Goal: Check status: Check status

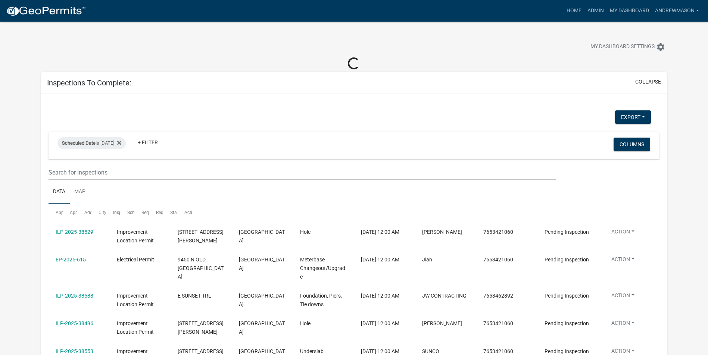
select select "3: 100"
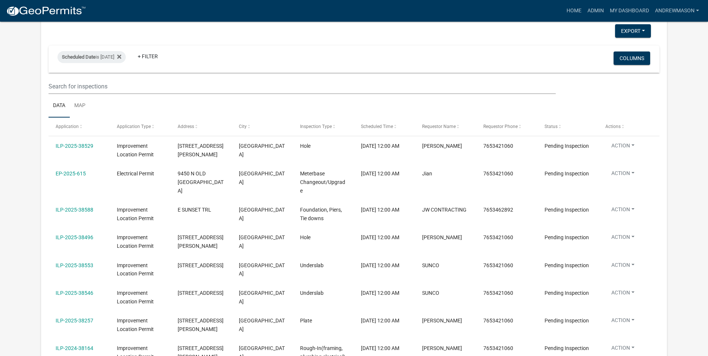
scroll to position [75, 0]
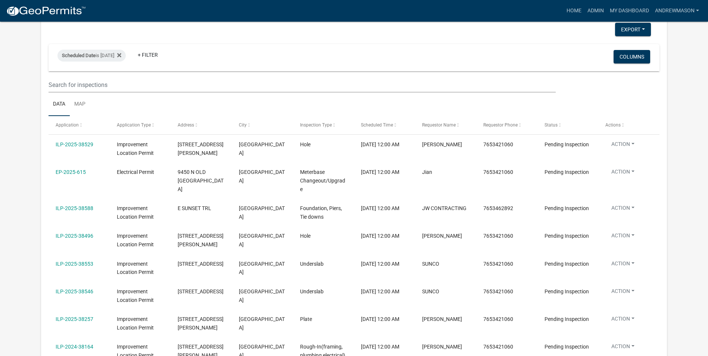
click at [73, 172] on link "EP-2025-615" at bounding box center [71, 172] width 30 height 6
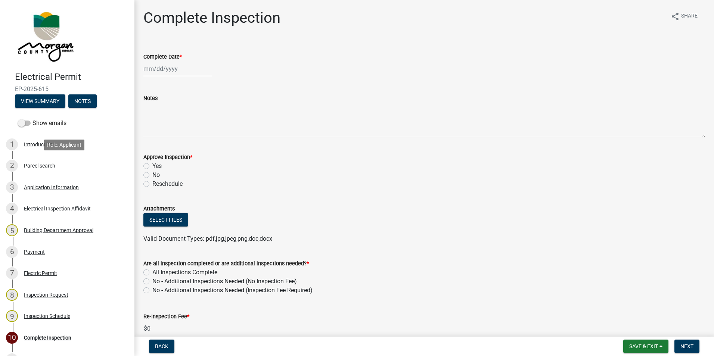
click at [46, 165] on div "Parcel search" at bounding box center [39, 165] width 31 height 5
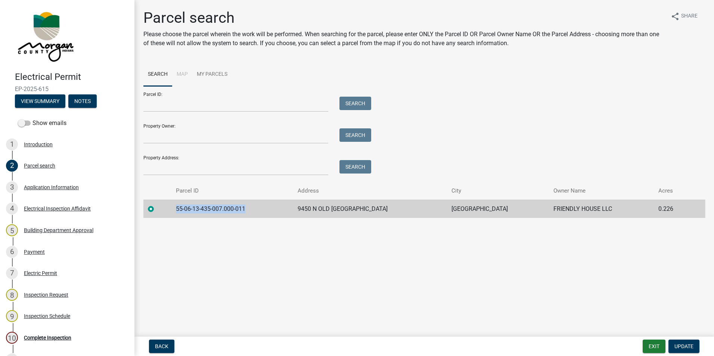
drag, startPoint x: 250, startPoint y: 210, endPoint x: 180, endPoint y: 209, distance: 69.8
click at [180, 209] on td "55-06-13-435-007.000-011" at bounding box center [232, 209] width 122 height 18
copy td "55-06-13-435-007.000-011"
click at [657, 348] on button "Exit" at bounding box center [653, 346] width 23 height 13
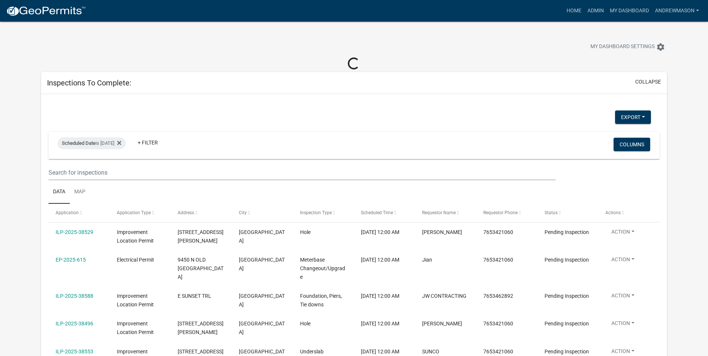
select select "3: 100"
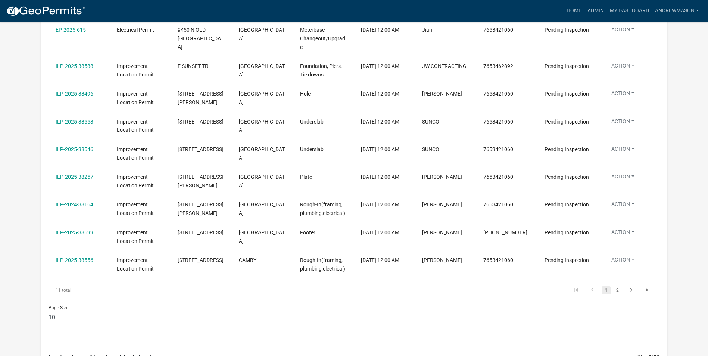
scroll to position [224, 0]
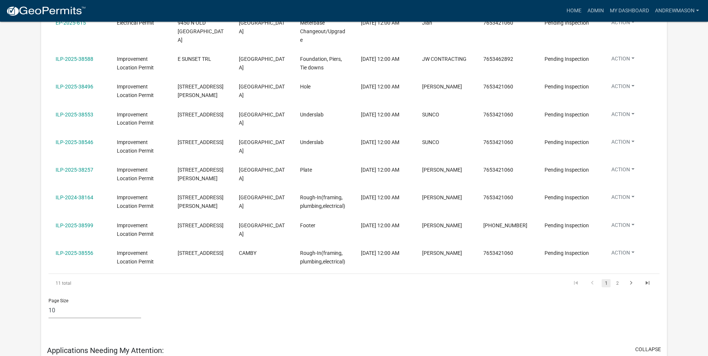
click at [618, 284] on link "2" at bounding box center [617, 283] width 9 height 8
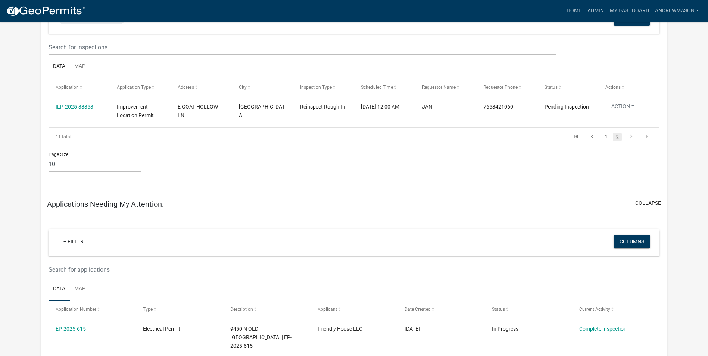
scroll to position [112, 0]
click at [605, 137] on link "1" at bounding box center [606, 137] width 9 height 8
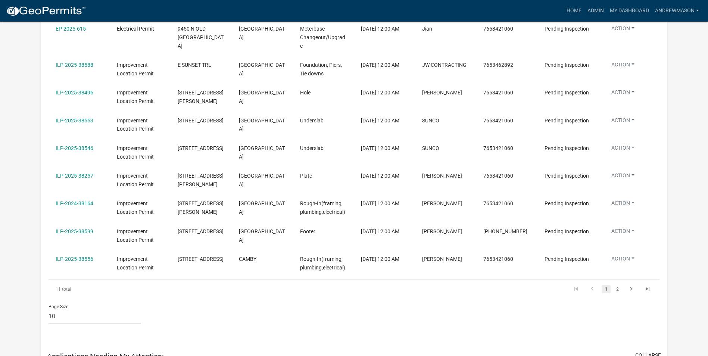
scroll to position [224, 0]
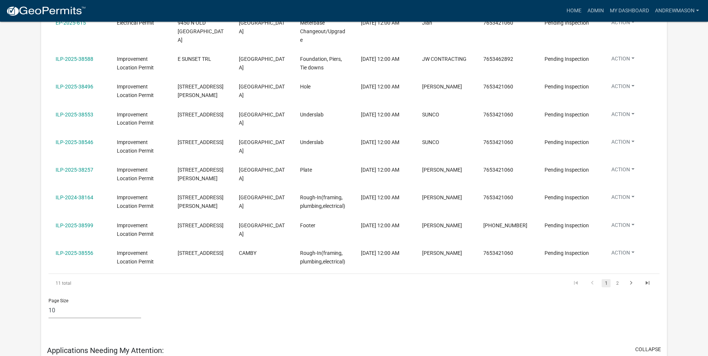
click at [616, 283] on link "2" at bounding box center [617, 283] width 9 height 8
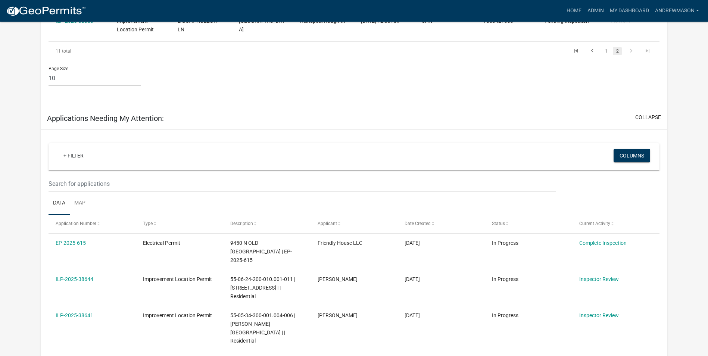
scroll to position [149, 0]
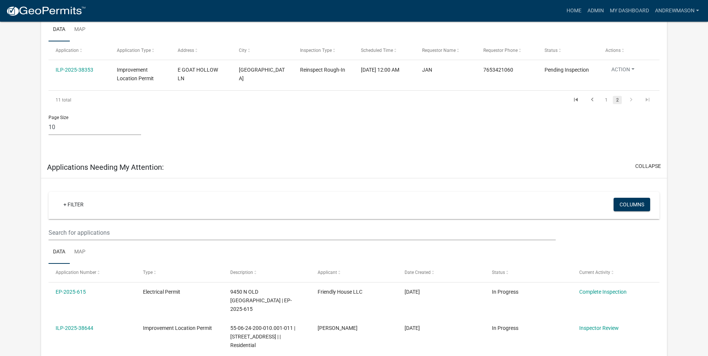
click at [607, 98] on link "1" at bounding box center [606, 100] width 9 height 8
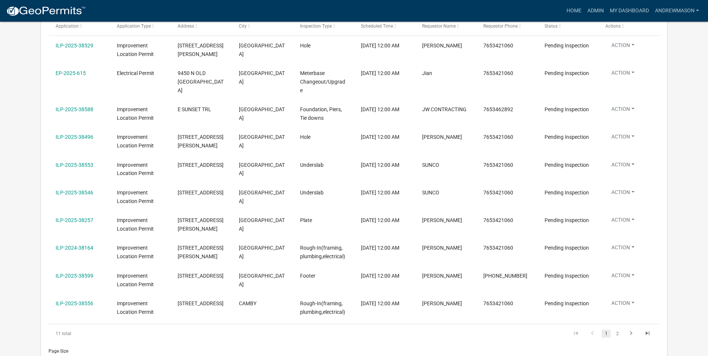
scroll to position [187, 0]
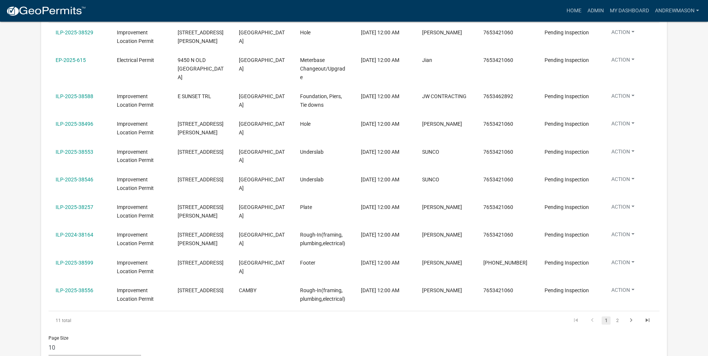
click at [87, 125] on link "ILP-2025-38496" at bounding box center [75, 124] width 38 height 6
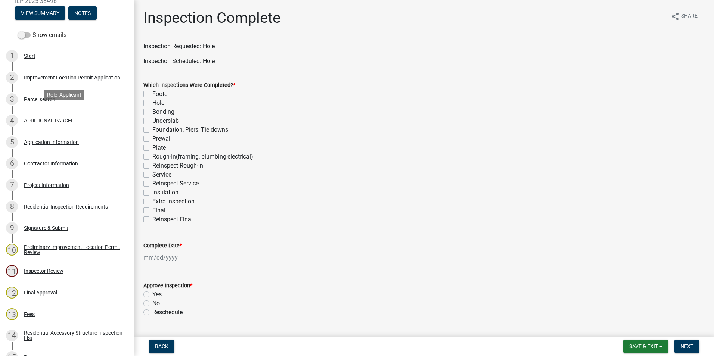
scroll to position [112, 0]
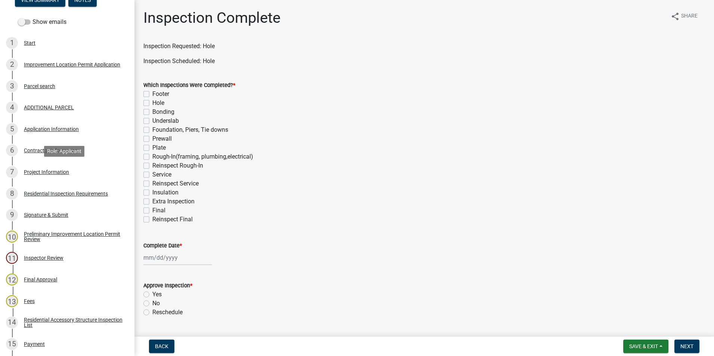
click at [54, 172] on div "Project Information" at bounding box center [46, 171] width 45 height 5
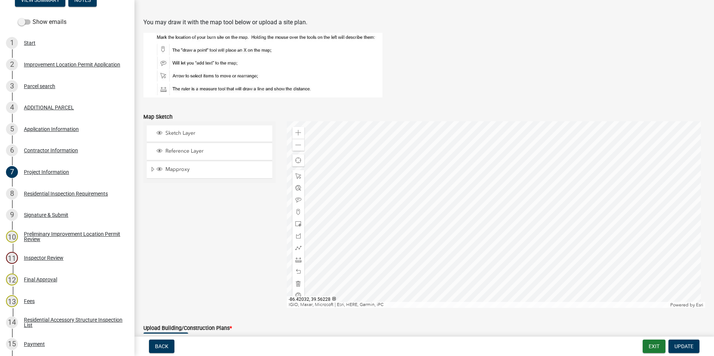
scroll to position [1381, 0]
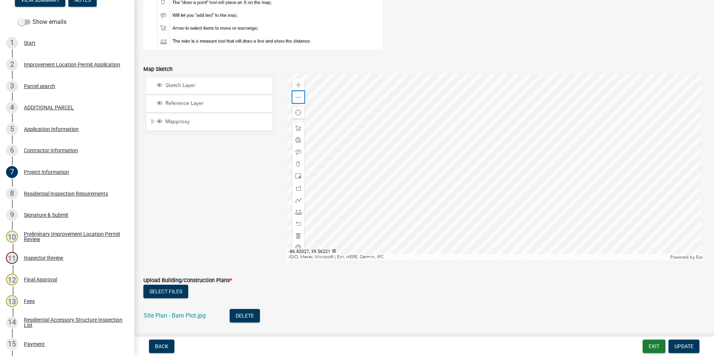
click at [295, 98] on span at bounding box center [298, 97] width 6 height 6
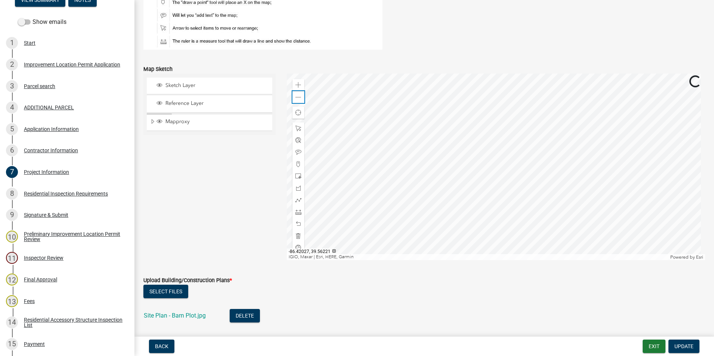
click at [295, 98] on span at bounding box center [298, 97] width 6 height 6
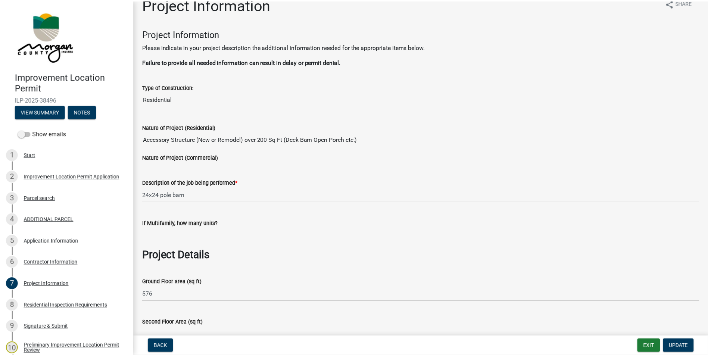
scroll to position [0, 0]
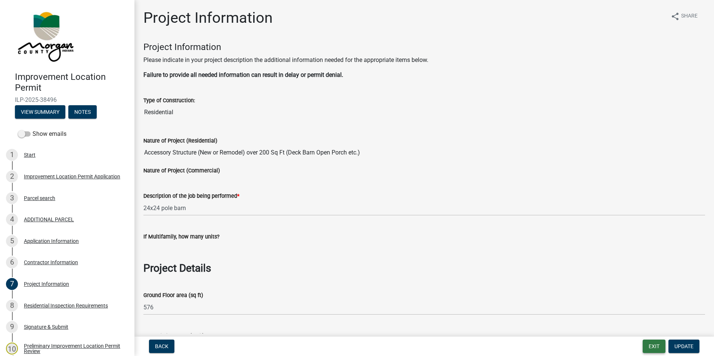
click at [657, 345] on button "Exit" at bounding box center [653, 346] width 23 height 13
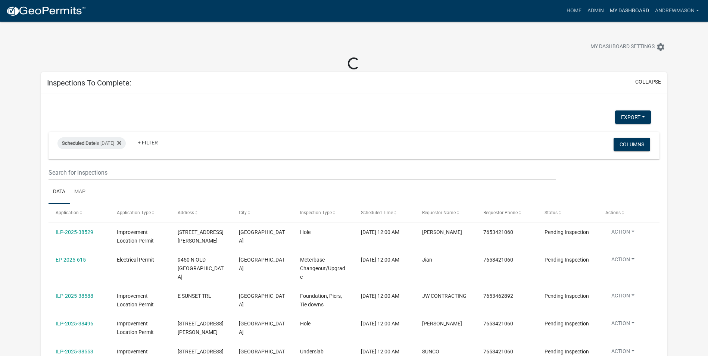
click at [629, 10] on link "My Dashboard" at bounding box center [629, 11] width 45 height 14
select select "3: 100"
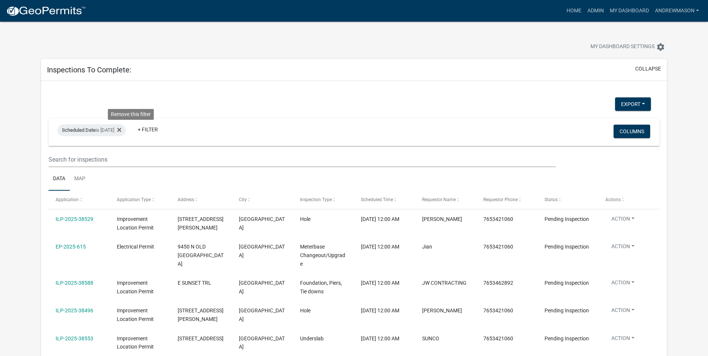
click at [121, 130] on icon at bounding box center [119, 130] width 4 height 4
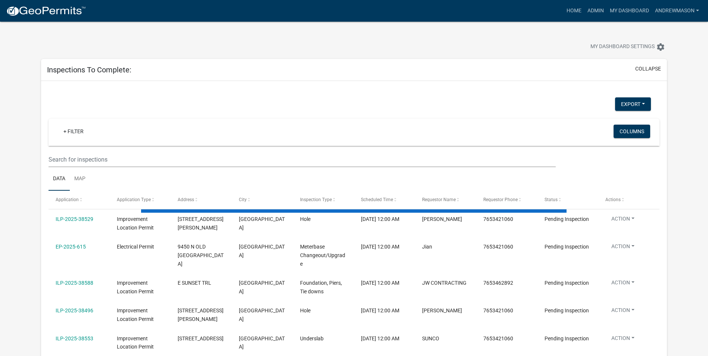
click at [78, 133] on link "+ Filter" at bounding box center [73, 131] width 32 height 13
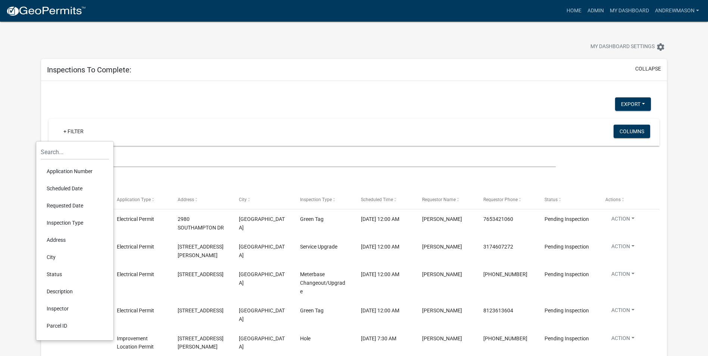
click at [63, 186] on li "Scheduled Date" at bounding box center [75, 188] width 68 height 17
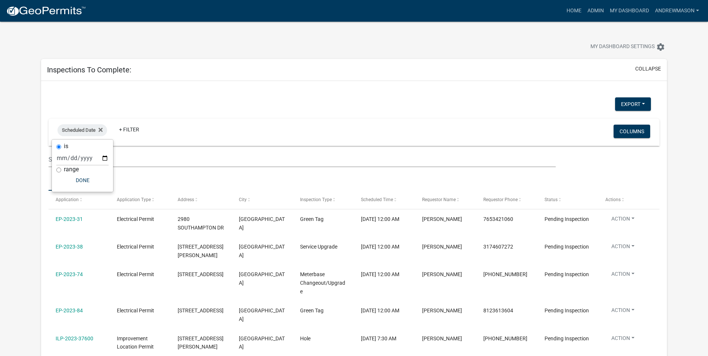
click at [59, 168] on input "range" at bounding box center [58, 170] width 5 height 5
radio input "true"
click at [94, 169] on select "[DATE] [DATE] Current Week Previous Week Current Month Last Month Current Calen…" at bounding box center [107, 165] width 75 height 15
select select "this_1_days"
click at [70, 158] on select "[DATE] [DATE] Current Week Previous Week Current Month Last Month Current Calen…" at bounding box center [107, 165] width 75 height 15
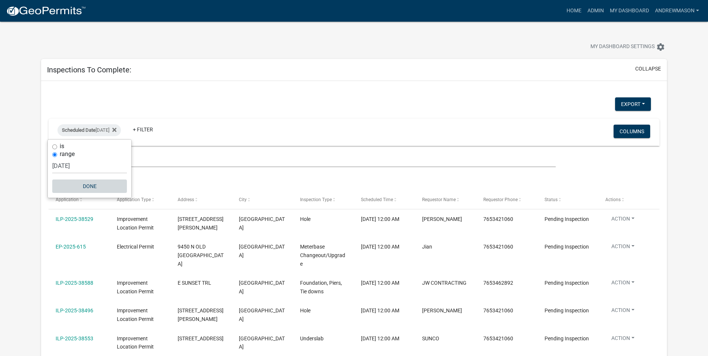
click at [93, 185] on button "Done" at bounding box center [89, 186] width 75 height 13
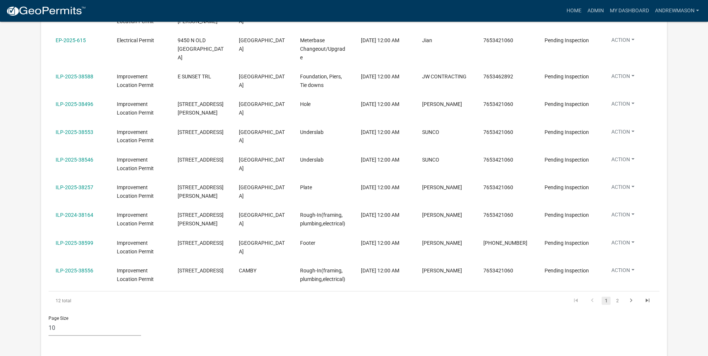
scroll to position [224, 0]
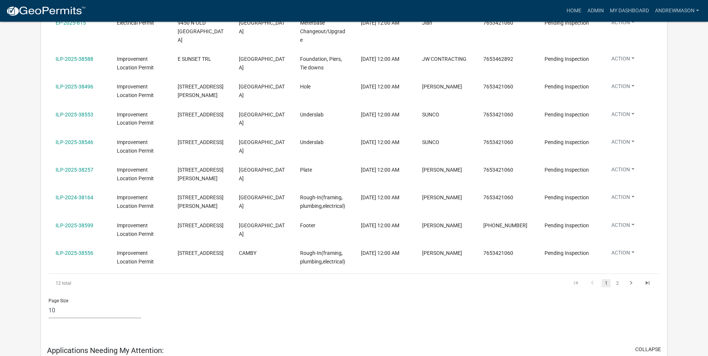
click at [616, 281] on link "2" at bounding box center [617, 283] width 9 height 8
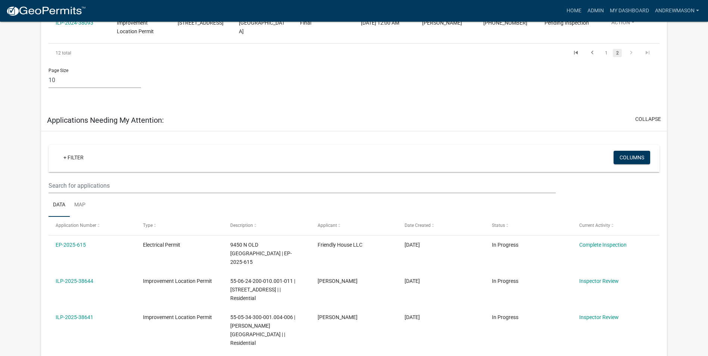
scroll to position [112, 0]
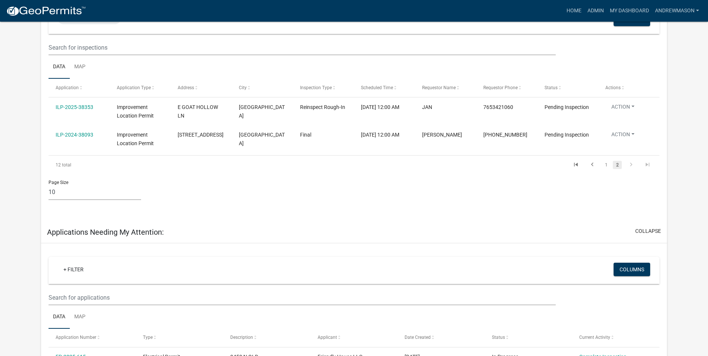
click at [605, 165] on link "1" at bounding box center [606, 165] width 9 height 8
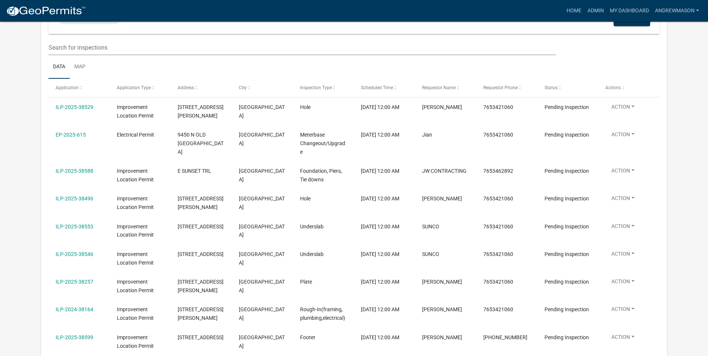
click at [76, 135] on link "EP-2025-615" at bounding box center [71, 135] width 30 height 6
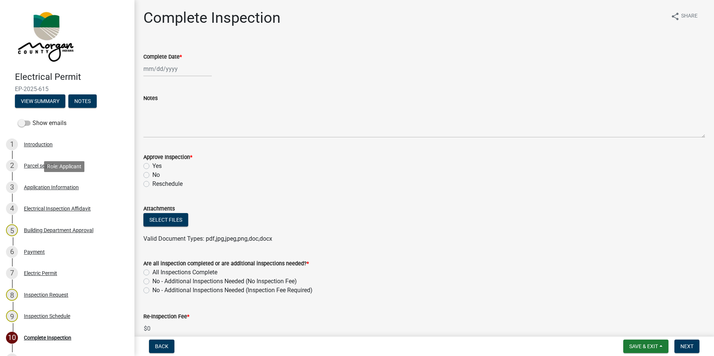
click at [52, 186] on div "Application Information" at bounding box center [51, 187] width 55 height 5
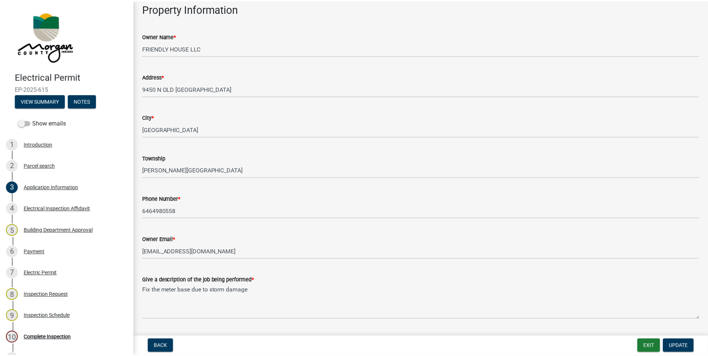
scroll to position [37, 0]
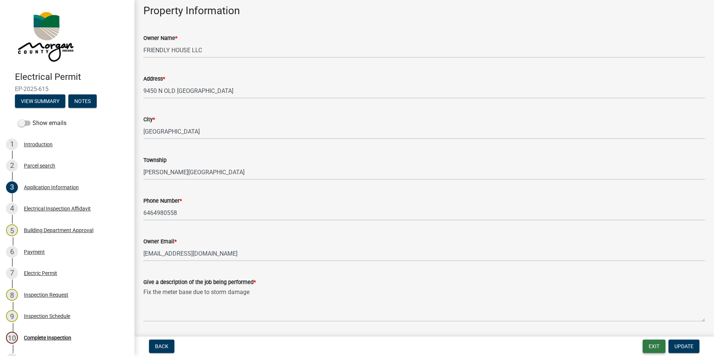
click at [643, 342] on button "Exit" at bounding box center [653, 346] width 23 height 13
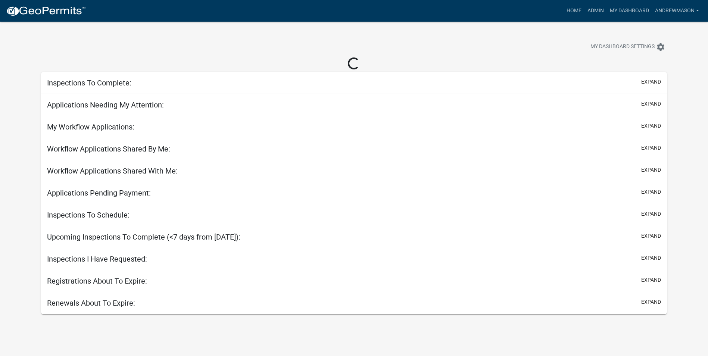
select select "3: 100"
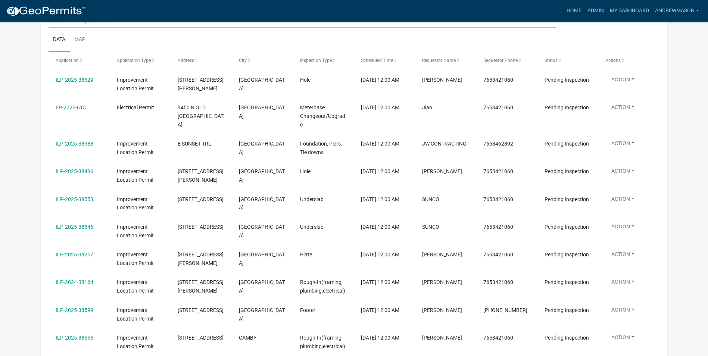
scroll to position [149, 0]
